Goal: Transaction & Acquisition: Purchase product/service

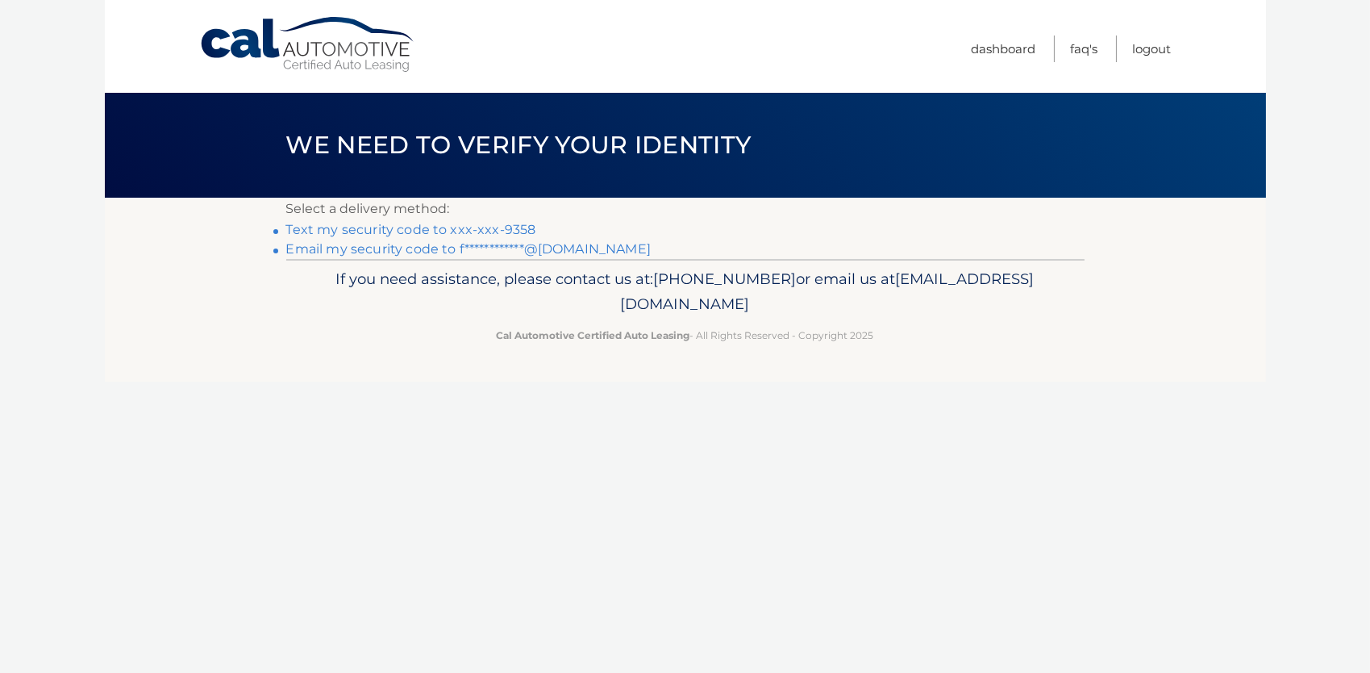
click at [448, 229] on link "Text my security code to xxx-xxx-9358" at bounding box center [411, 229] width 250 height 15
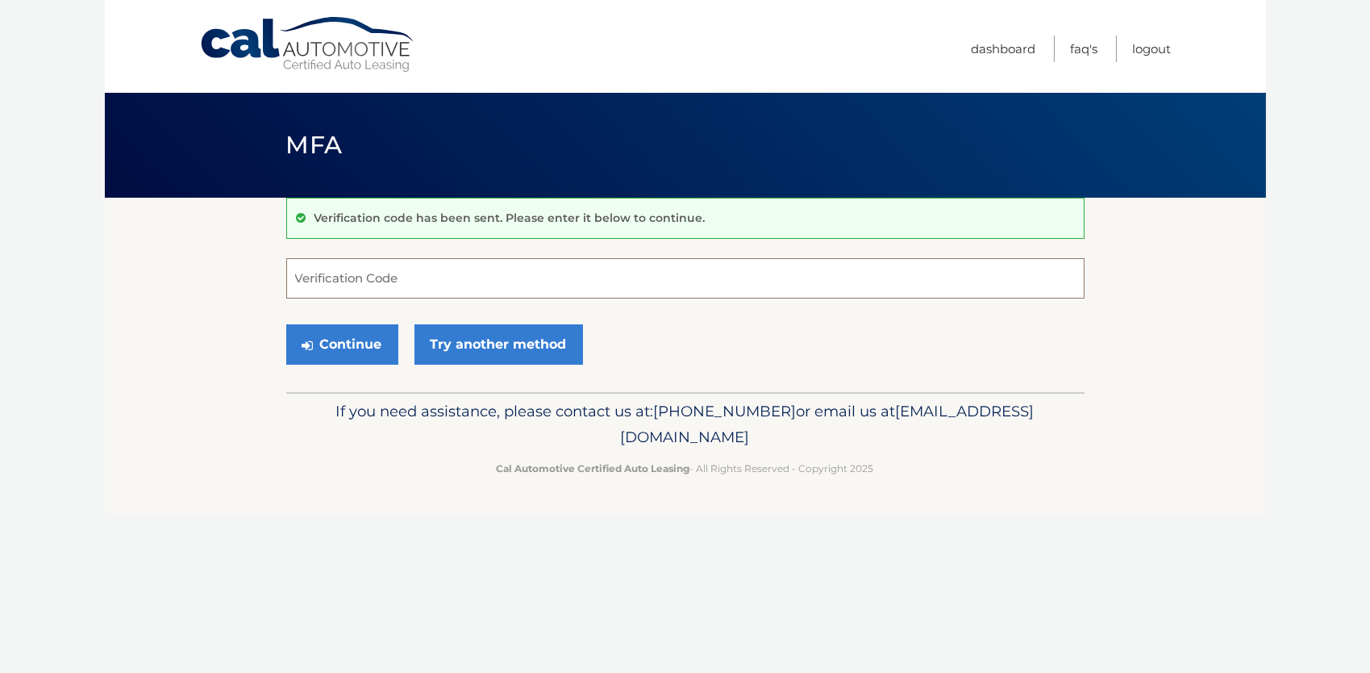
click at [400, 275] on input "Verification Code" at bounding box center [685, 278] width 799 height 40
type input "975135"
click at [286, 324] on button "Continue" at bounding box center [342, 344] width 112 height 40
click at [345, 347] on button "Continue" at bounding box center [342, 344] width 112 height 40
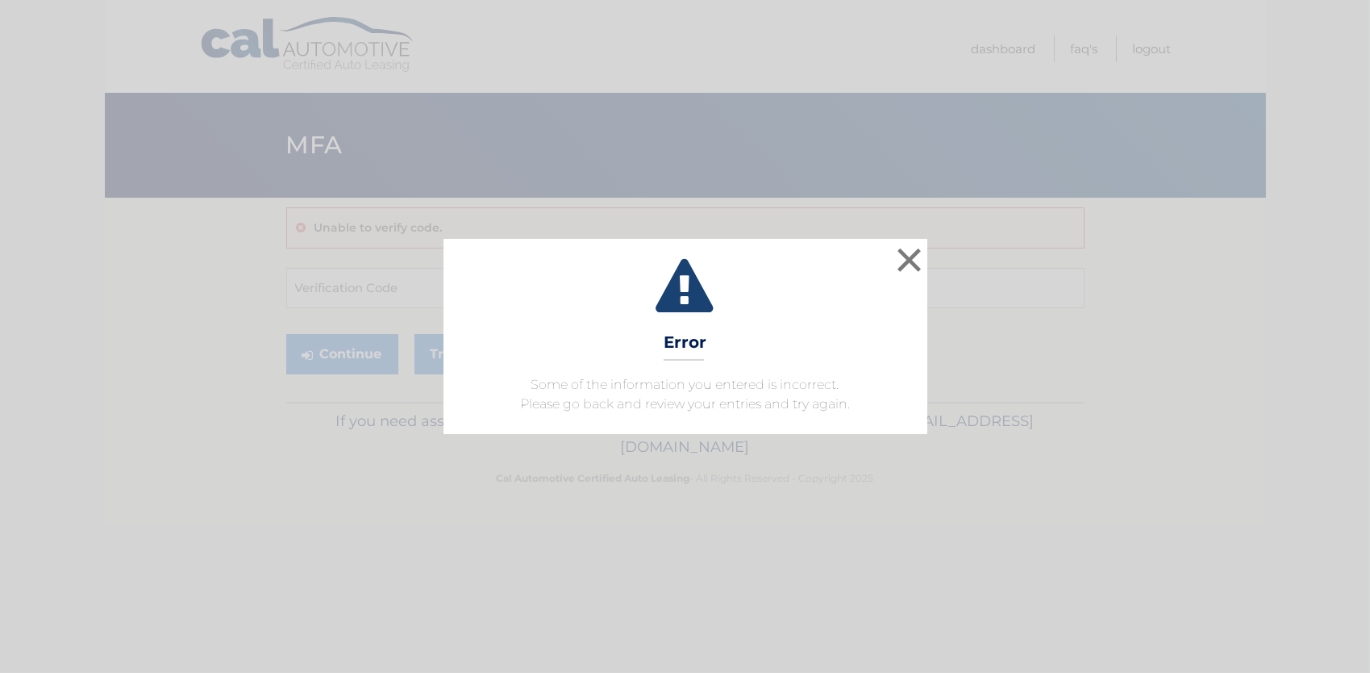
click at [665, 343] on h3 "Error" at bounding box center [685, 346] width 43 height 28
click at [903, 266] on button "×" at bounding box center [910, 260] width 32 height 32
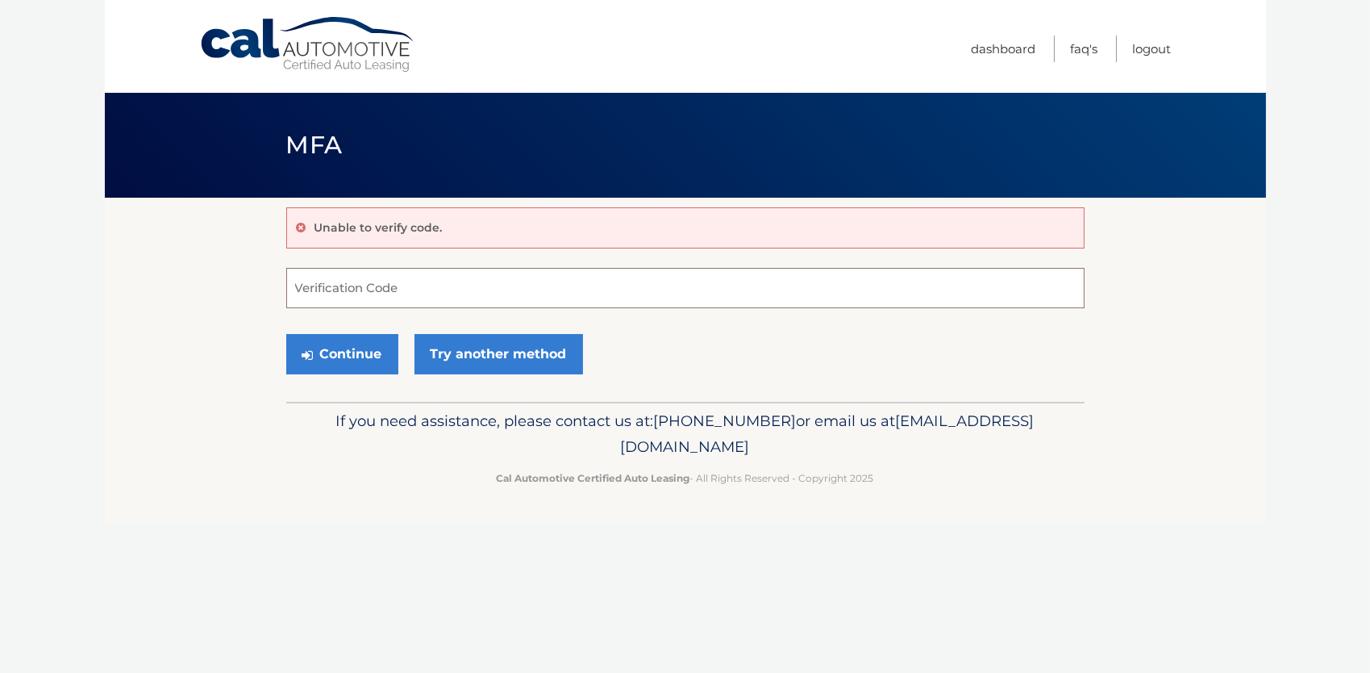
click at [311, 279] on input "Verification Code" at bounding box center [685, 288] width 799 height 40
type input "975135"
click at [317, 349] on button "Continue" at bounding box center [342, 354] width 112 height 40
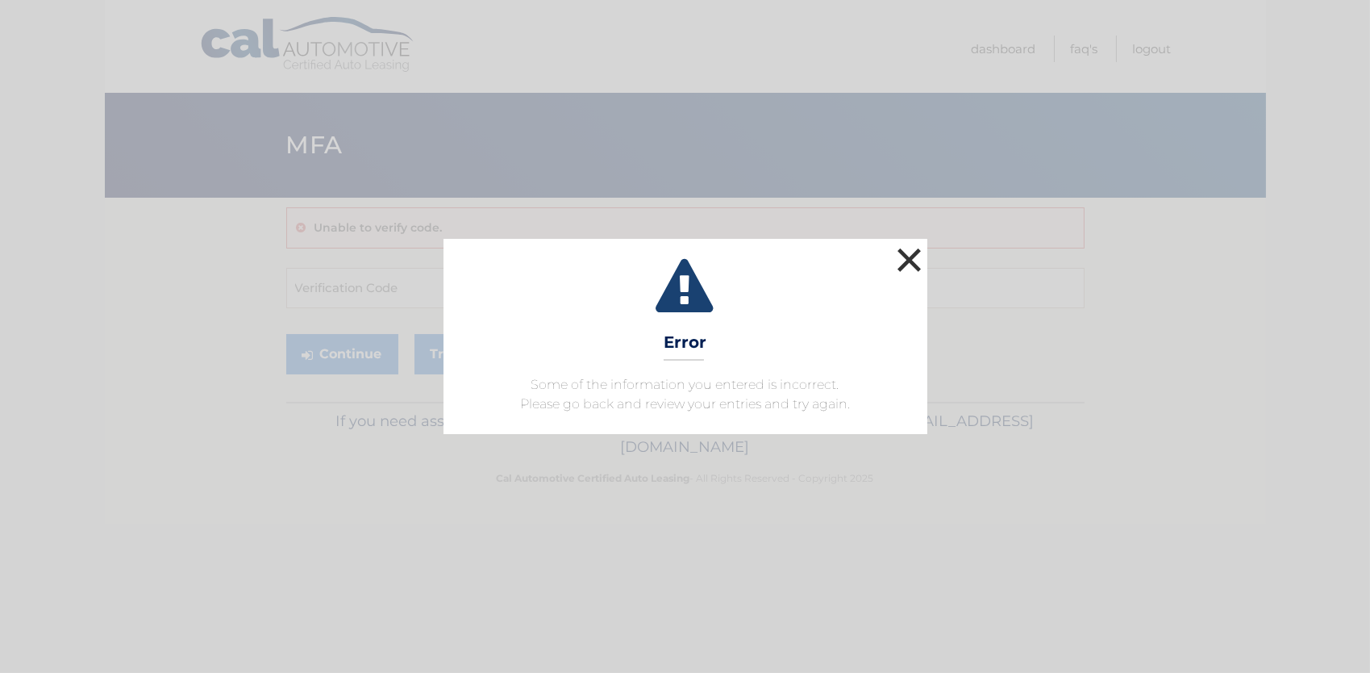
click at [905, 270] on button "×" at bounding box center [910, 260] width 32 height 32
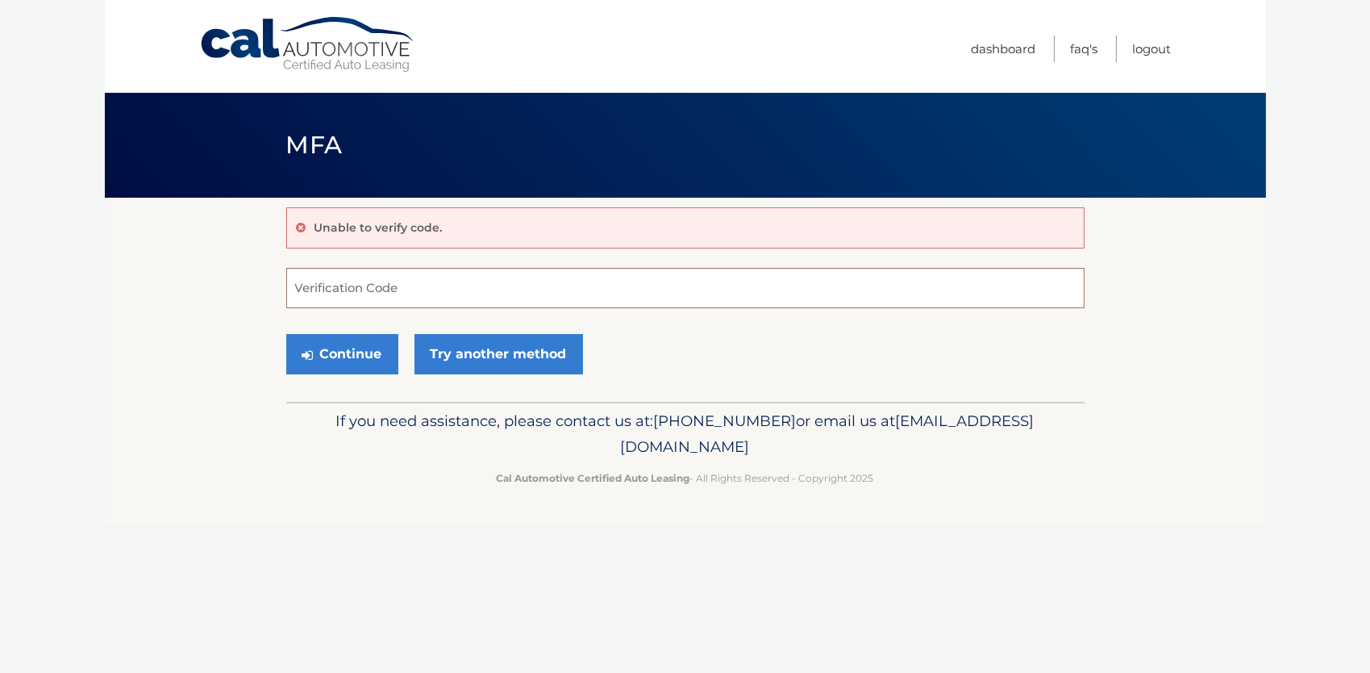
click at [397, 289] on input "Verification Code" at bounding box center [685, 288] width 799 height 40
type input "975135"
click at [355, 344] on button "Continue" at bounding box center [342, 354] width 112 height 40
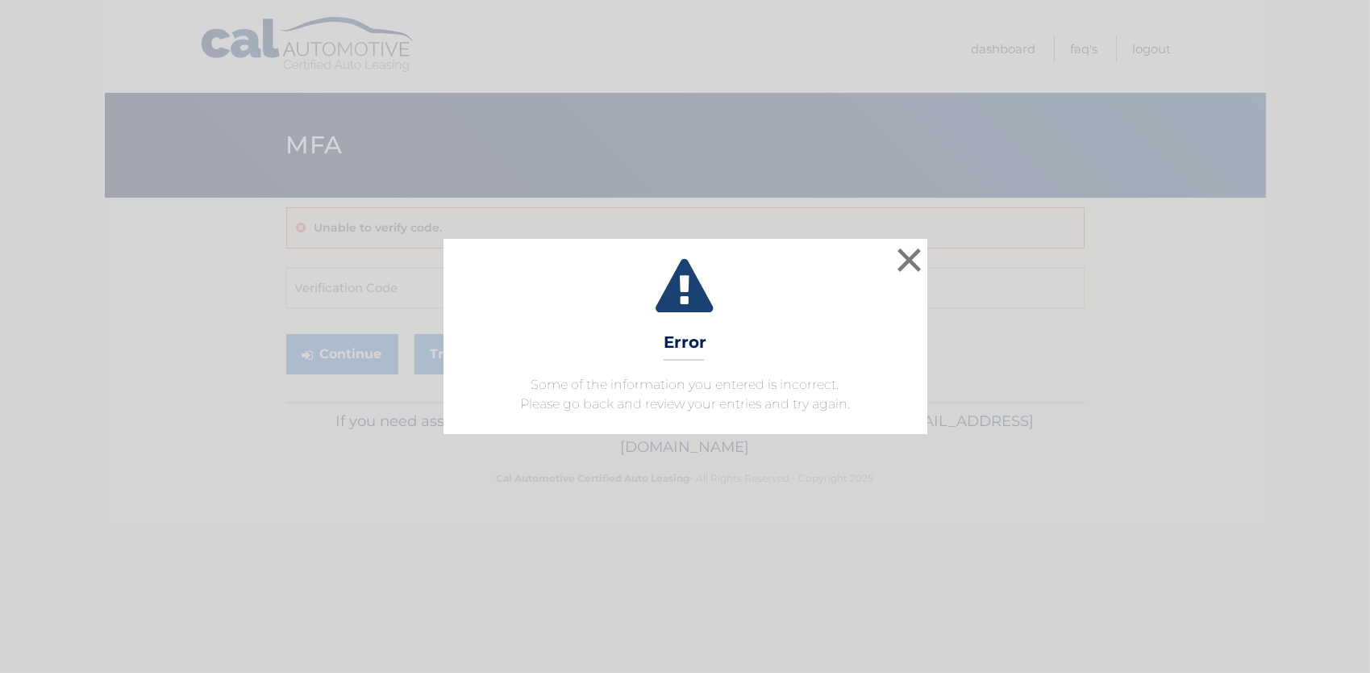
click at [671, 353] on h3 "Error" at bounding box center [685, 346] width 43 height 28
click at [911, 266] on button "×" at bounding box center [910, 260] width 32 height 32
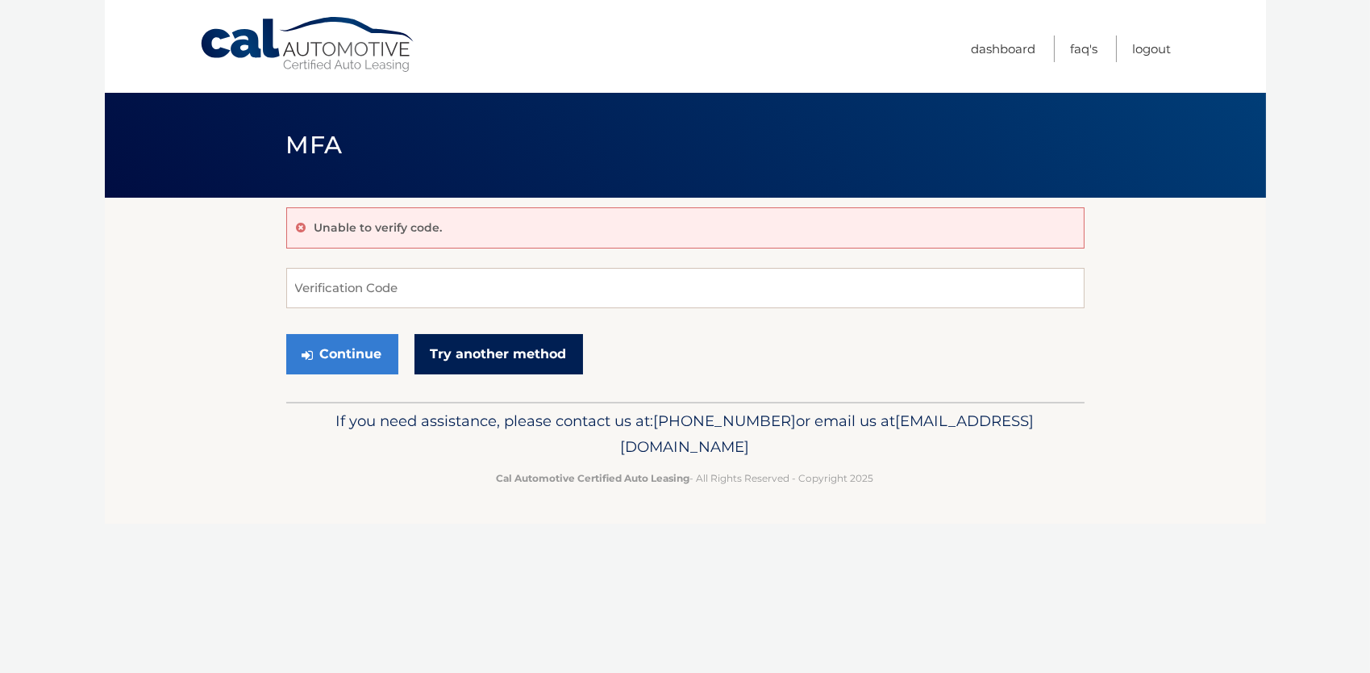
click at [499, 363] on link "Try another method" at bounding box center [499, 354] width 169 height 40
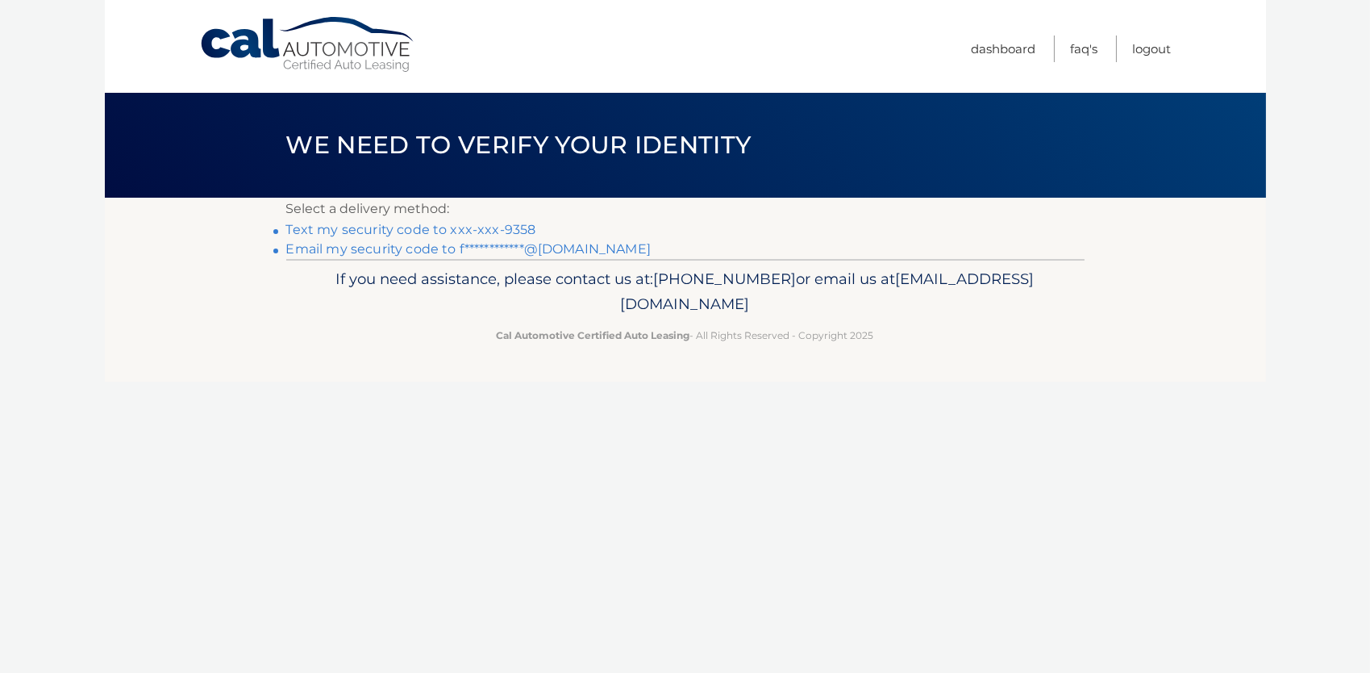
click at [398, 234] on link "Text my security code to xxx-xxx-9358" at bounding box center [411, 229] width 250 height 15
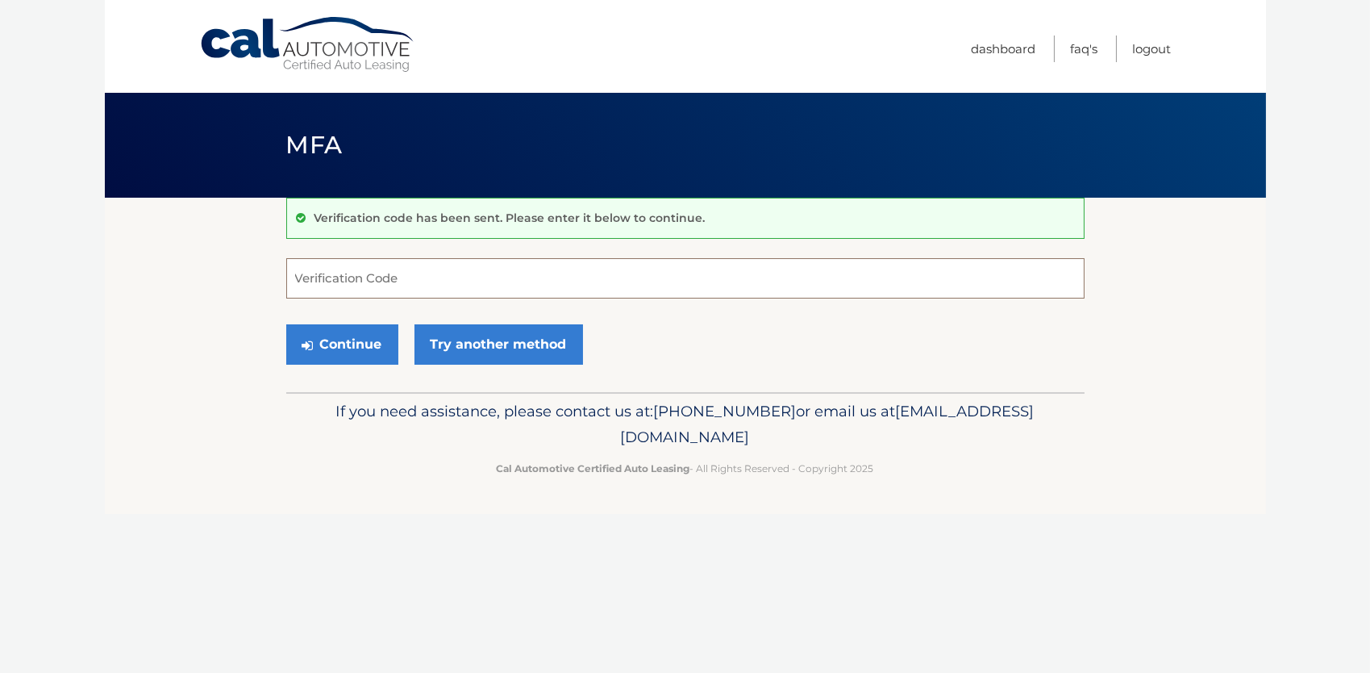
click at [361, 290] on input "Verification Code" at bounding box center [685, 278] width 799 height 40
type input "916091"
click at [343, 348] on button "Continue" at bounding box center [342, 344] width 112 height 40
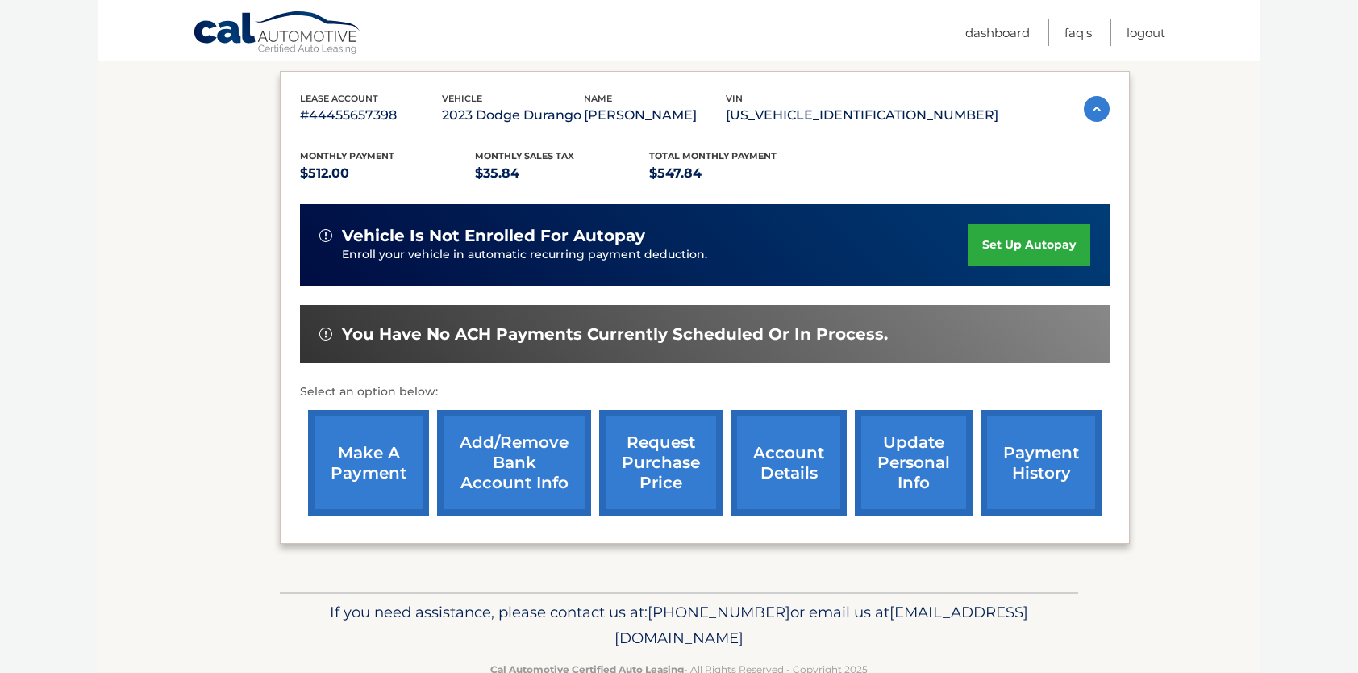
scroll to position [271, 0]
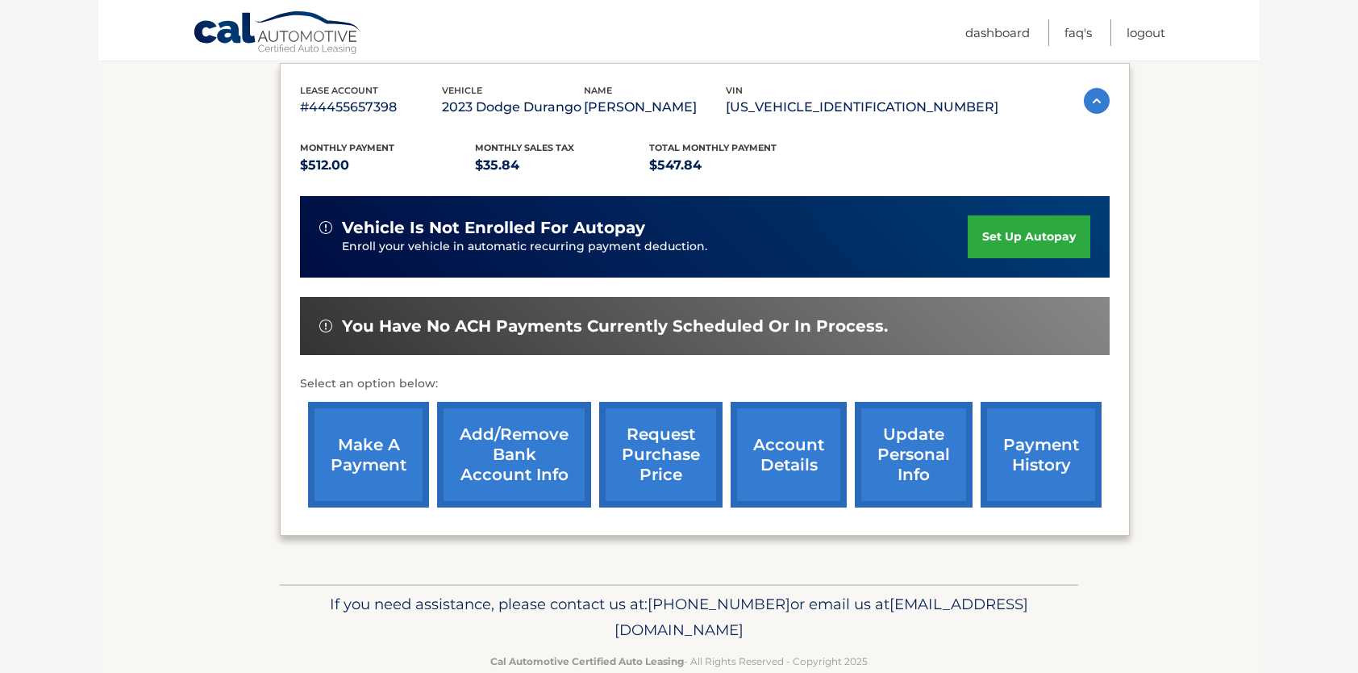
click at [774, 460] on link "account details" at bounding box center [789, 455] width 116 height 106
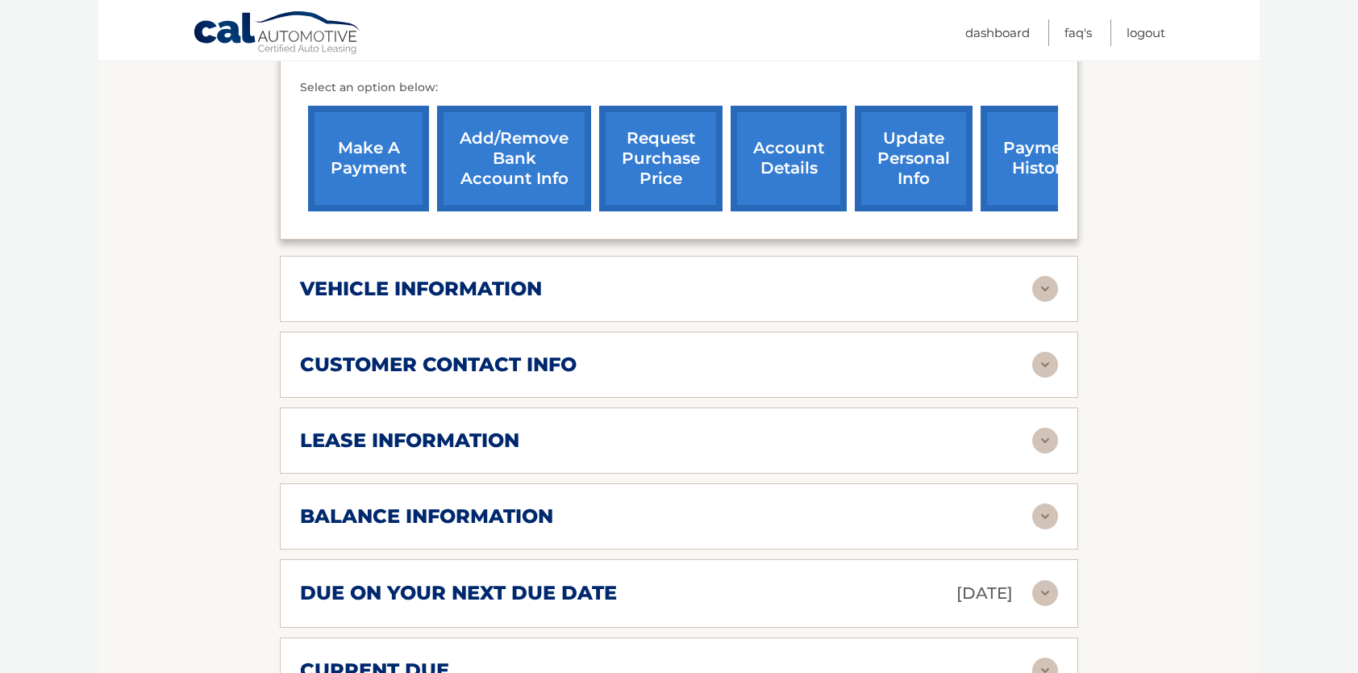
scroll to position [612, 0]
click at [653, 579] on div "due on your next due date Sep 01, 2025" at bounding box center [666, 592] width 732 height 28
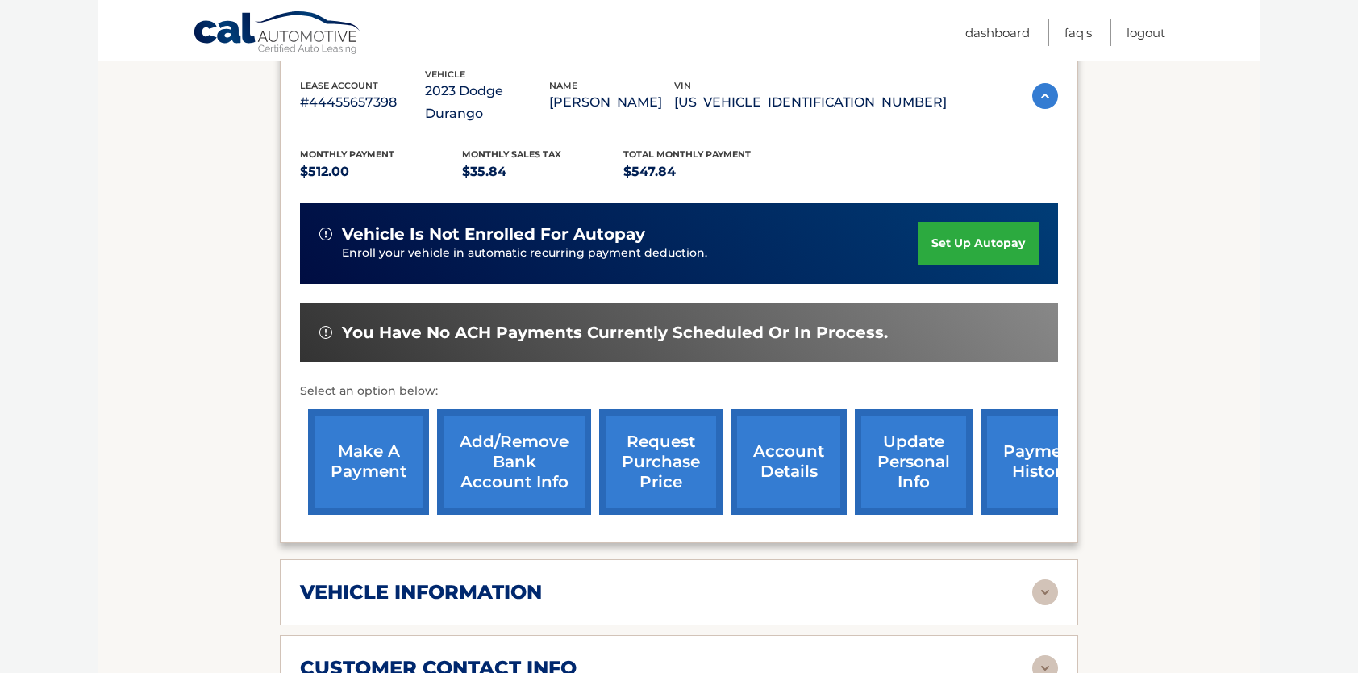
scroll to position [294, 0]
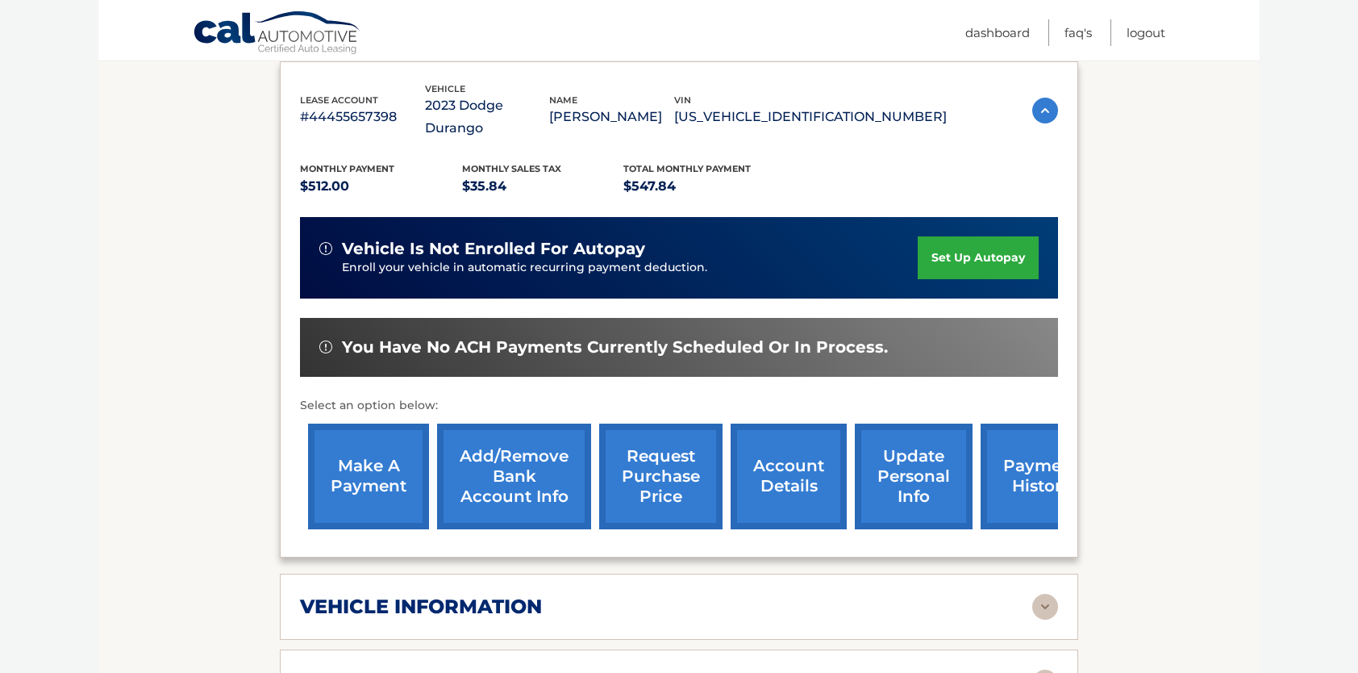
click at [403, 452] on link "make a payment" at bounding box center [368, 476] width 121 height 106
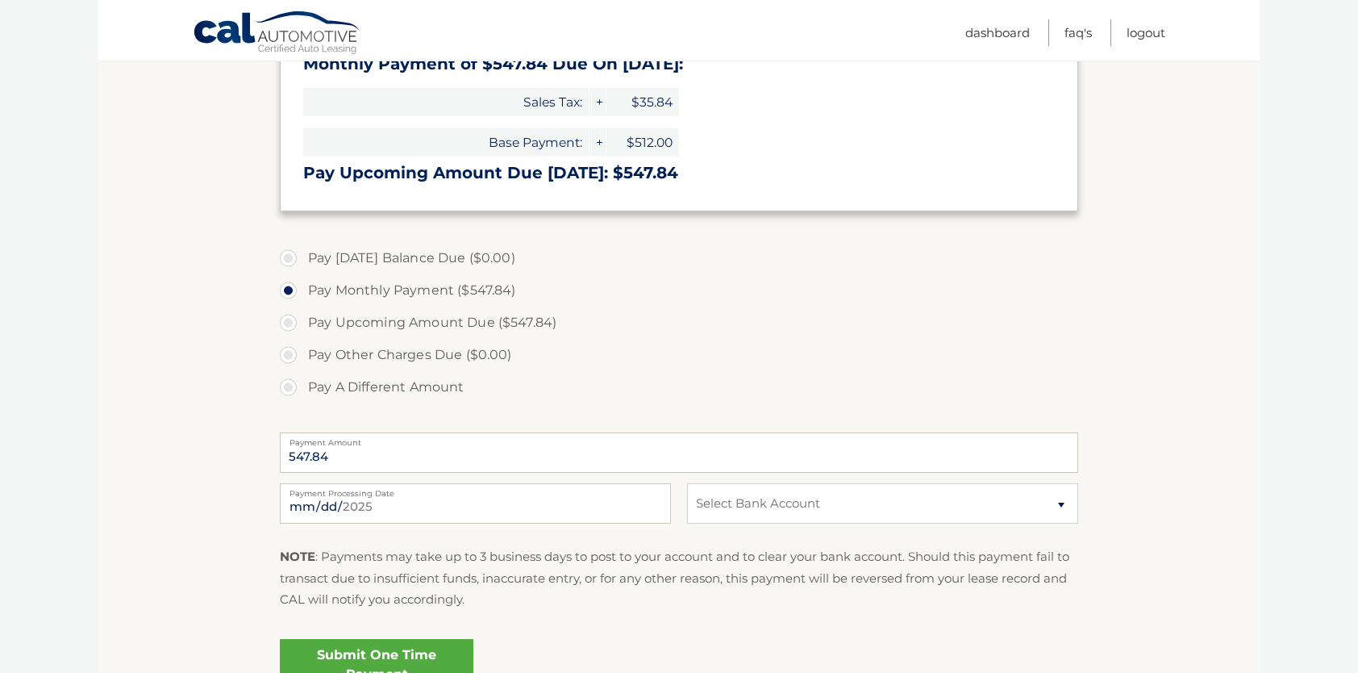
scroll to position [318, 0]
click at [748, 502] on select "Select Bank Account Checking BANK OF AMERICA, N.A. *****4560 Checking SPACE COA…" at bounding box center [882, 502] width 391 height 40
select select "YjczNmFjNTQtYzE4NC00ODE2LTgwMTQtYTMxY2UwNGU1NWU4"
click at [687, 482] on select "Select Bank Account Checking BANK OF AMERICA, N.A. *****4560 Checking SPACE COA…" at bounding box center [882, 502] width 391 height 40
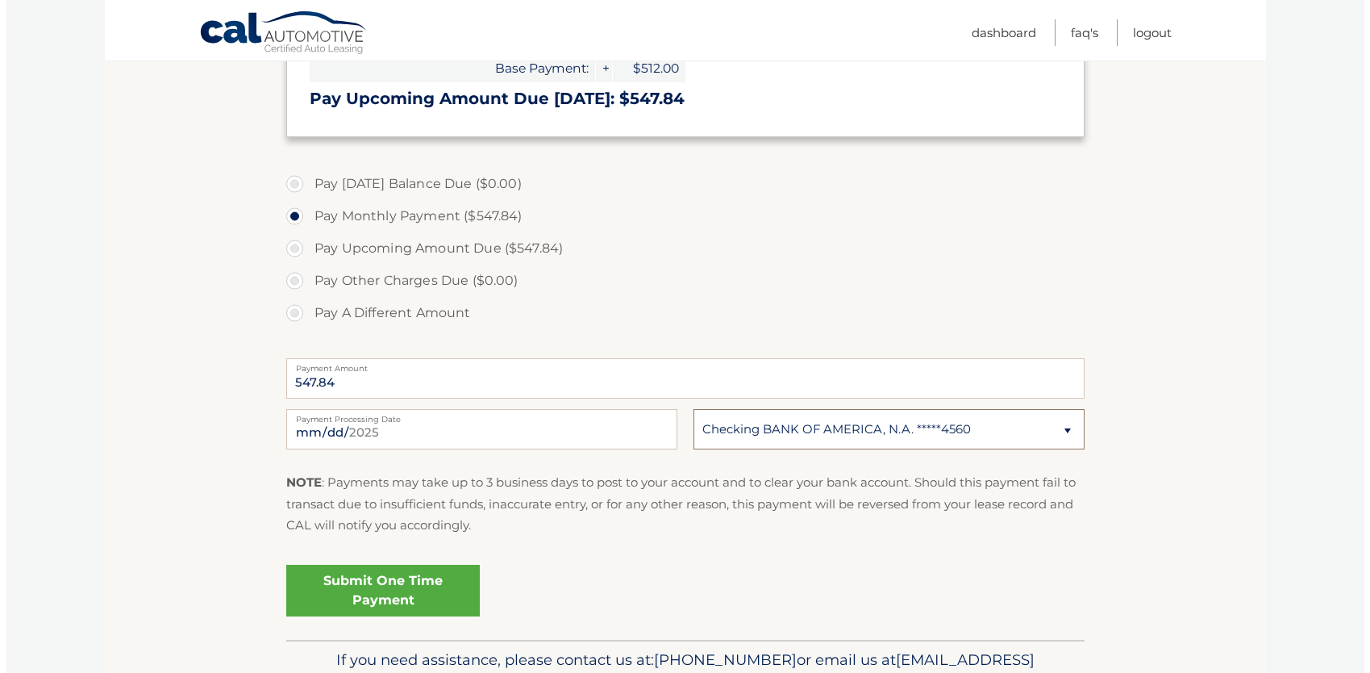
scroll to position [393, 0]
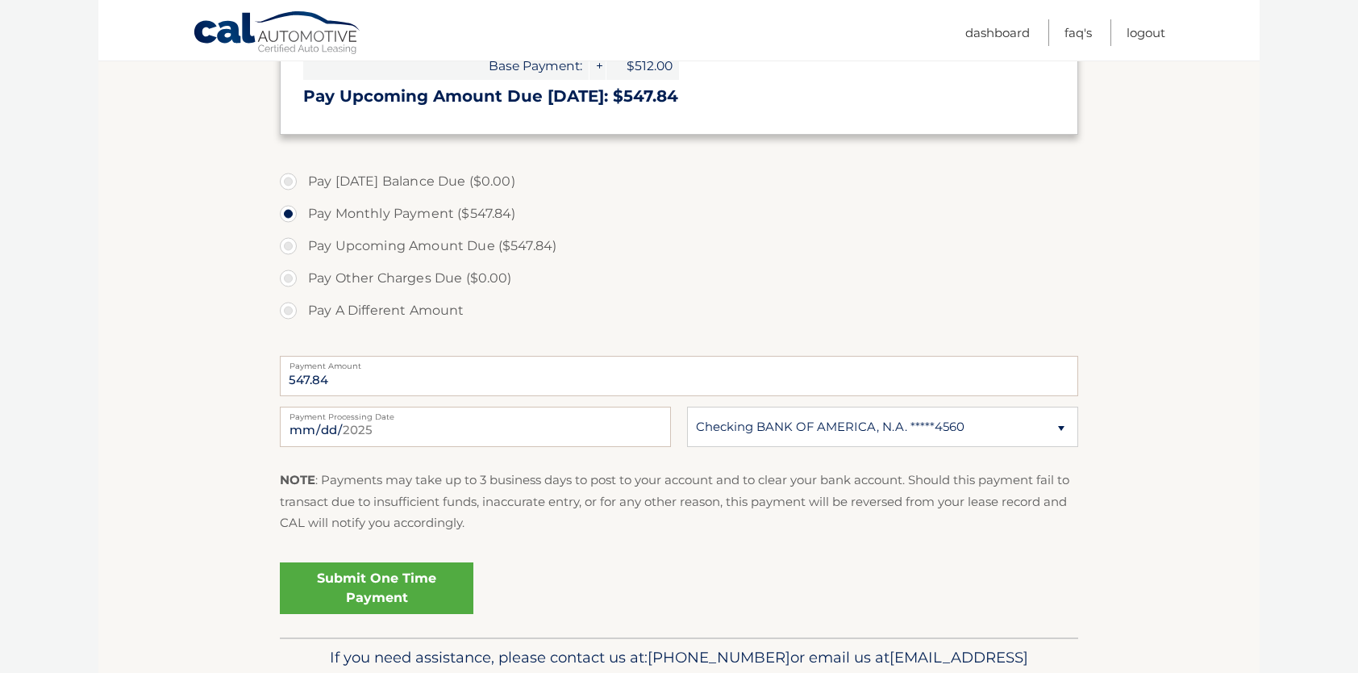
click at [406, 607] on link "Submit One Time Payment" at bounding box center [377, 588] width 194 height 52
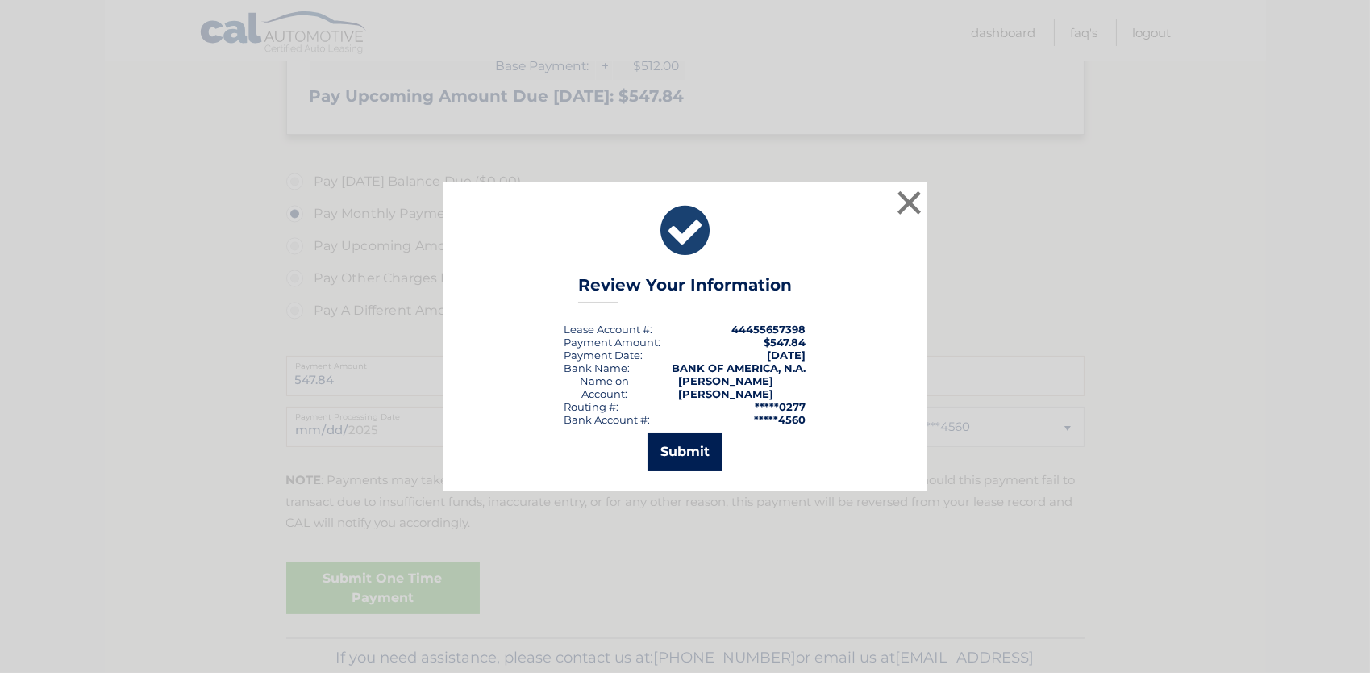
click at [690, 450] on button "Submit" at bounding box center [685, 451] width 75 height 39
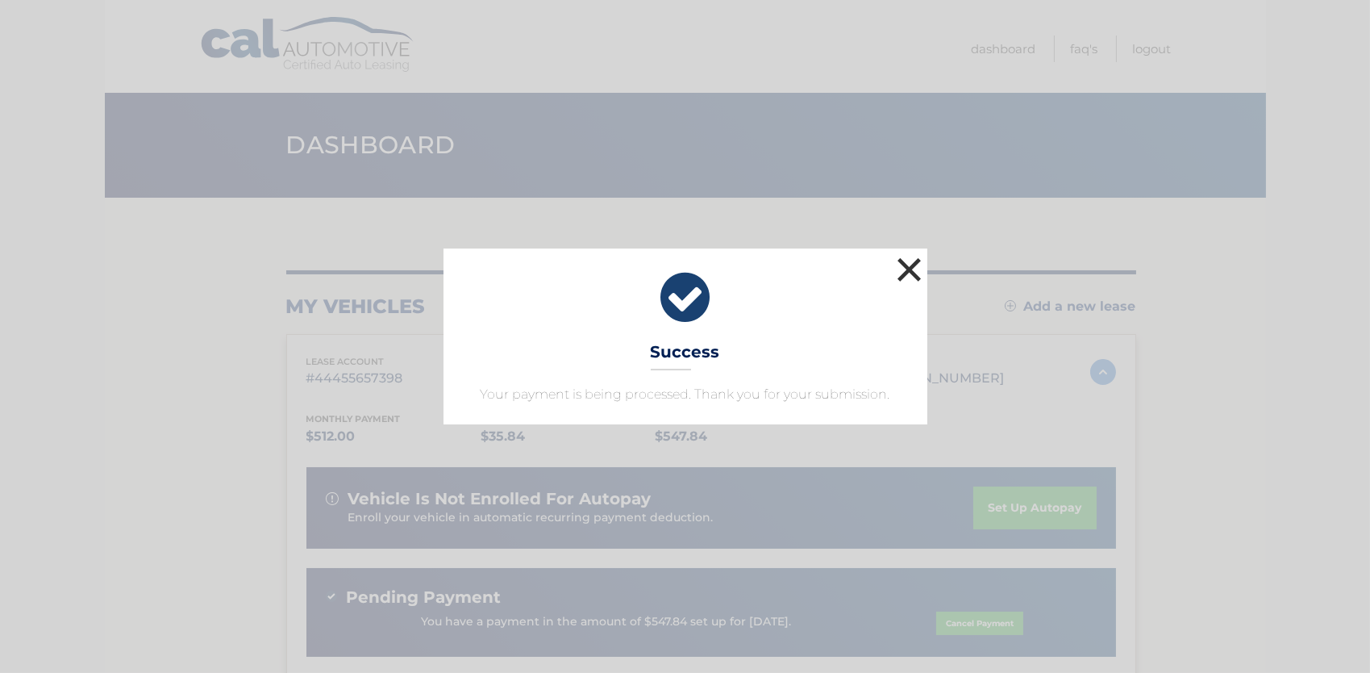
click at [907, 272] on button "×" at bounding box center [910, 269] width 32 height 32
